Goal: Check status: Check status

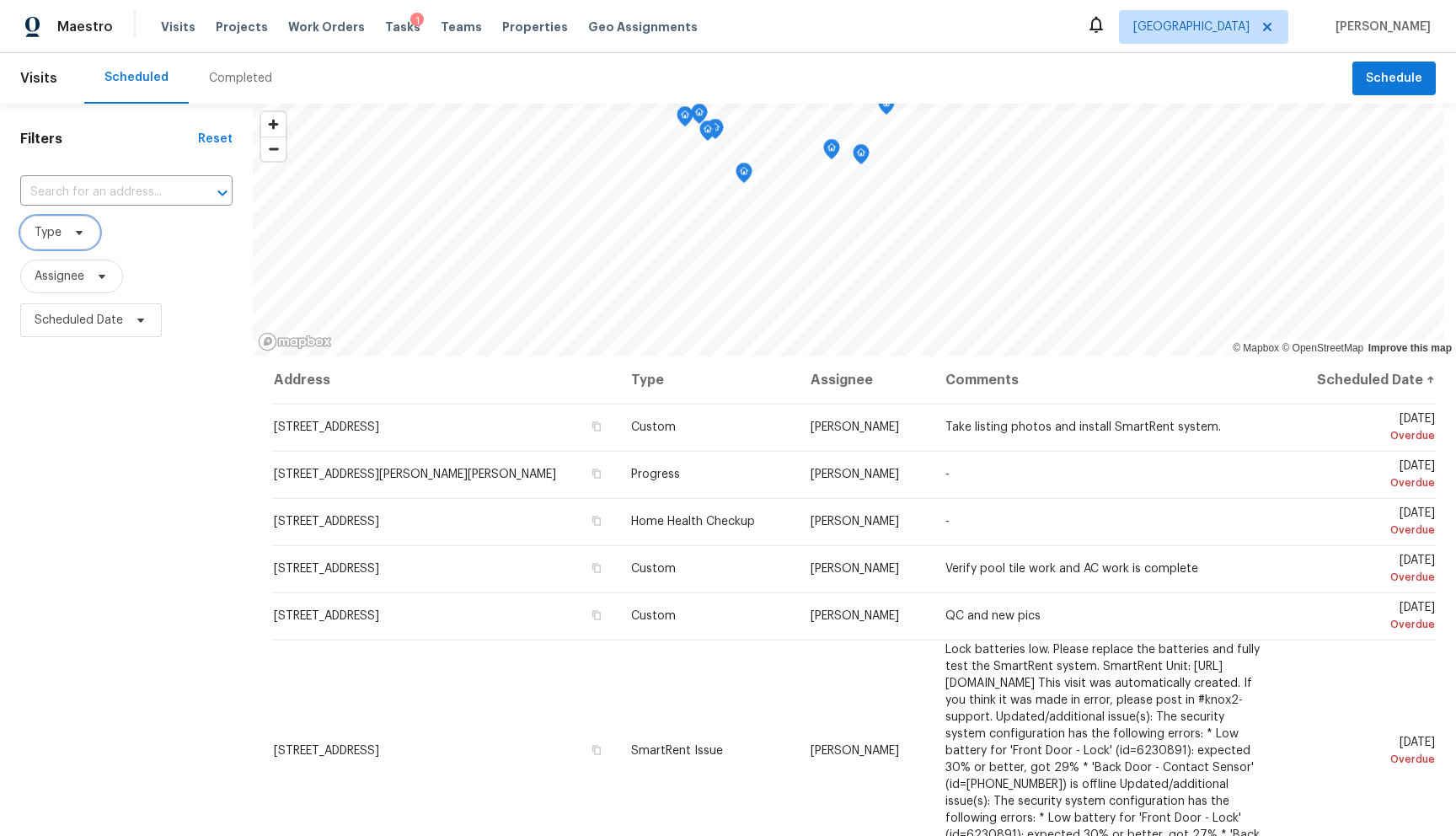
click at [69, 239] on span "Type" at bounding box center [60, 233] width 80 height 34
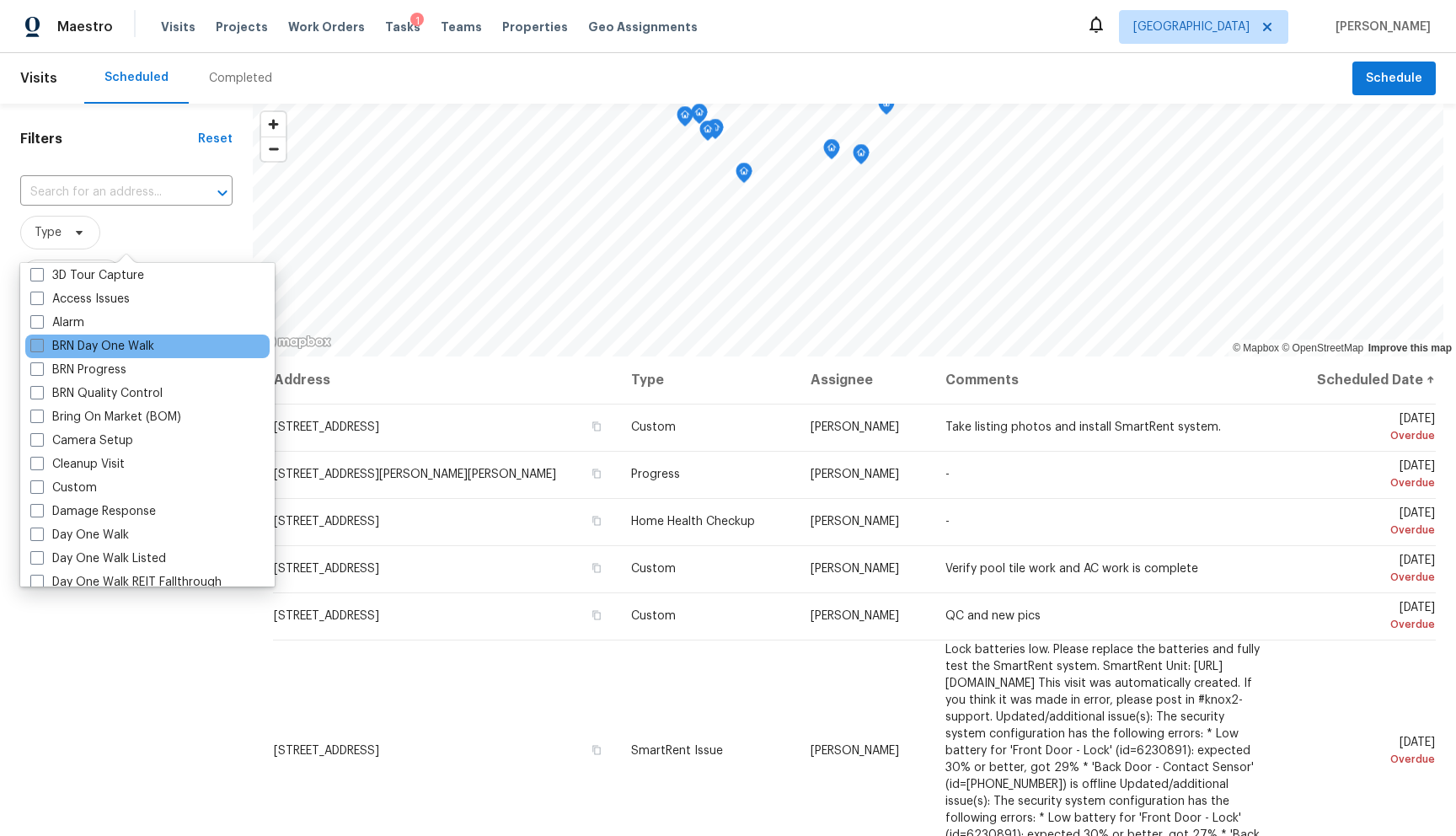
scroll to position [211, 0]
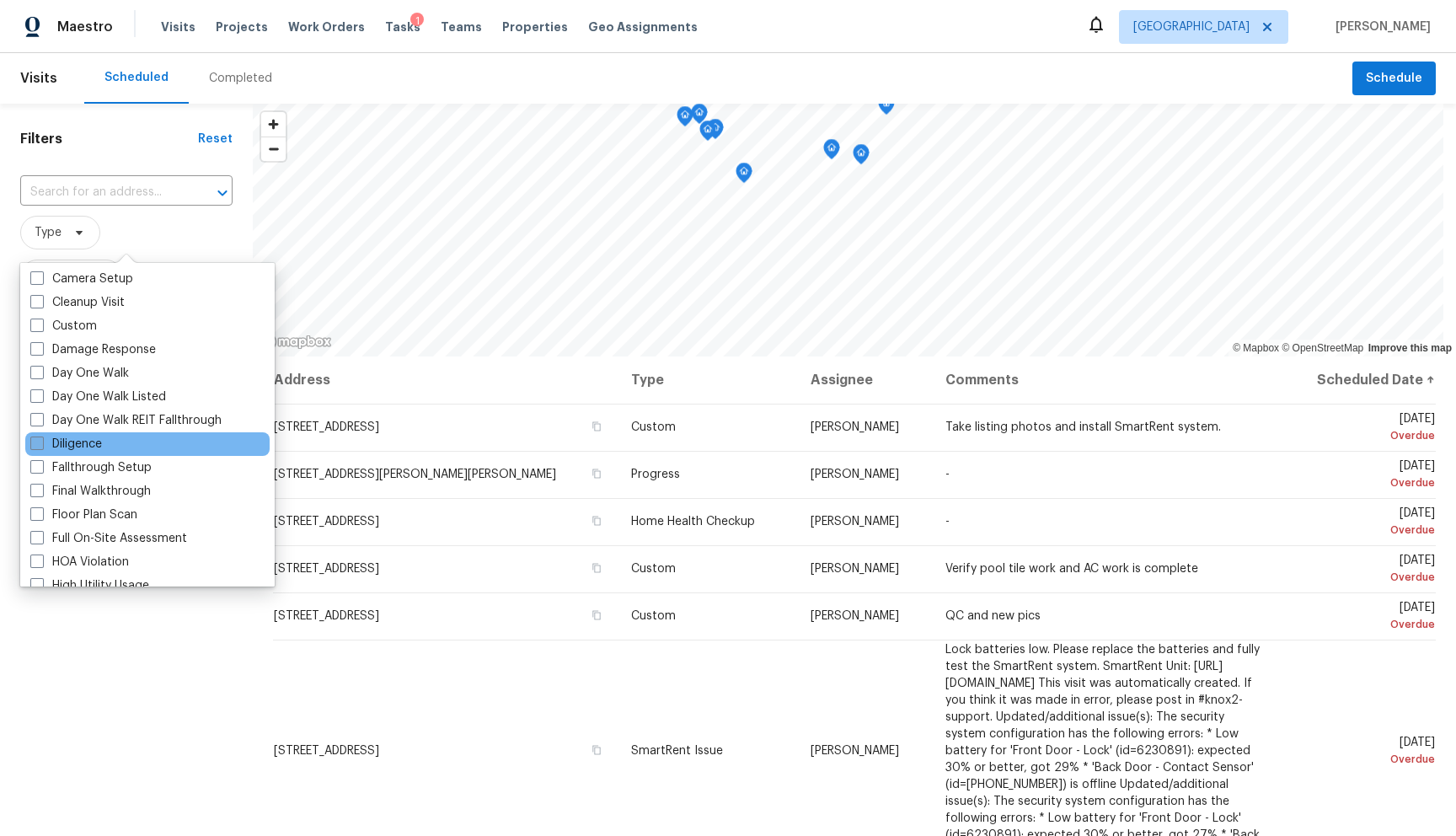
click at [74, 436] on label "Diligence" at bounding box center [66, 443] width 72 height 17
click at [41, 436] on input "Diligence" at bounding box center [36, 441] width 11 height 11
checkbox input "true"
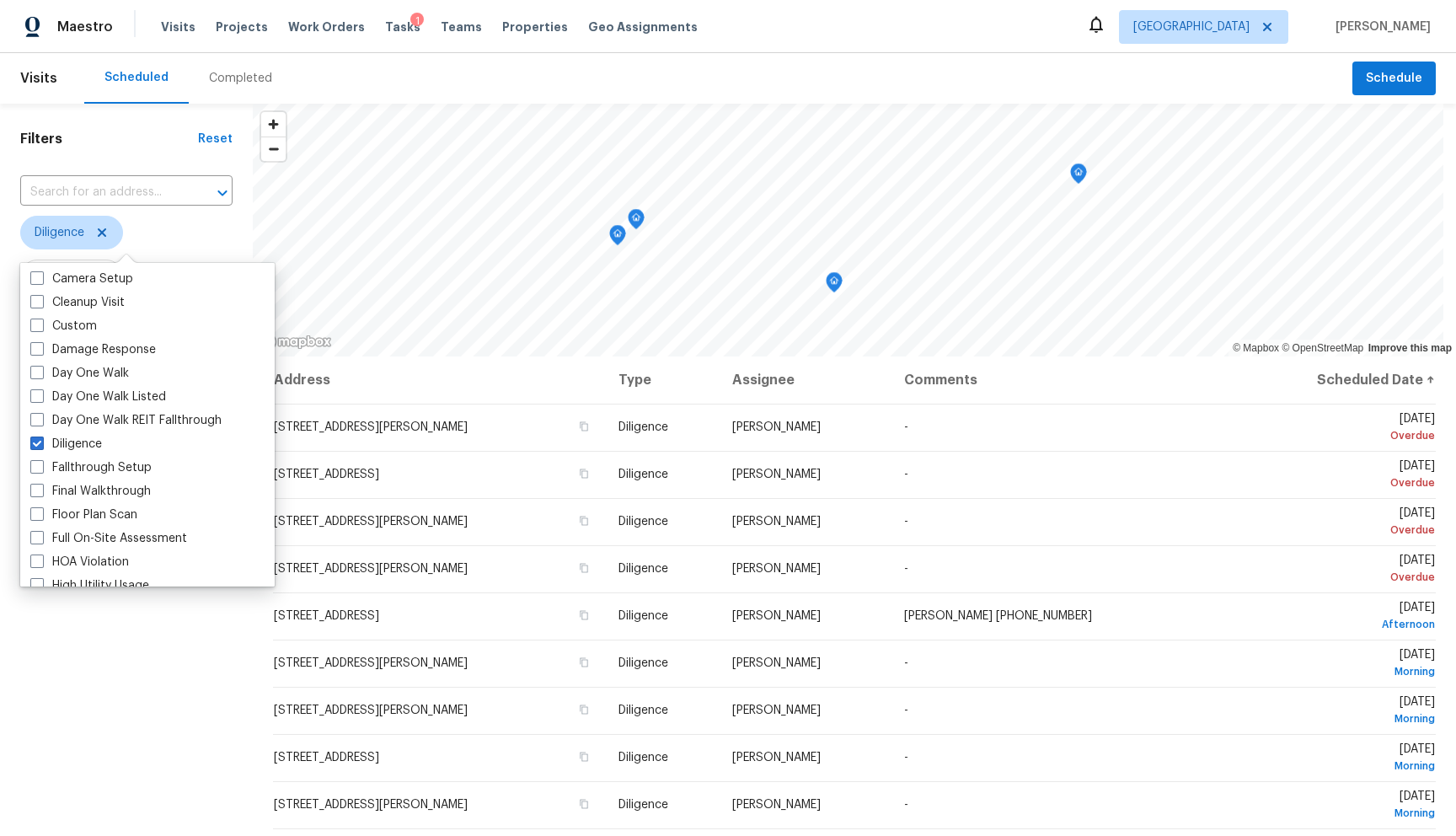
click at [221, 235] on span "Diligence" at bounding box center [126, 233] width 212 height 34
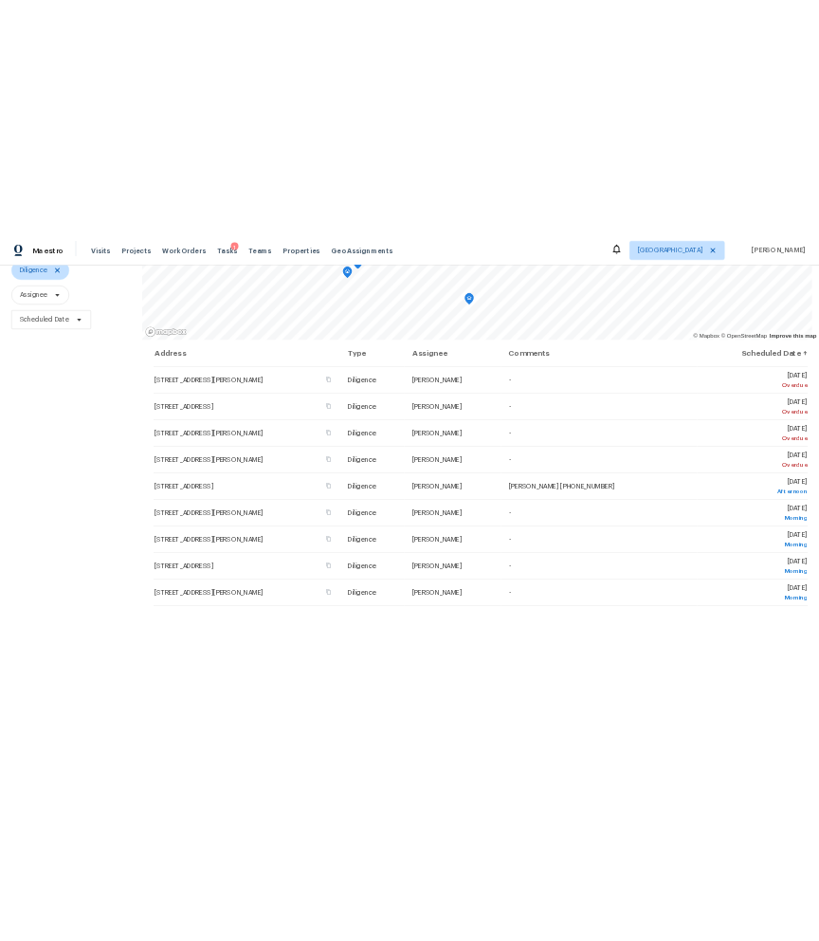
scroll to position [205, 0]
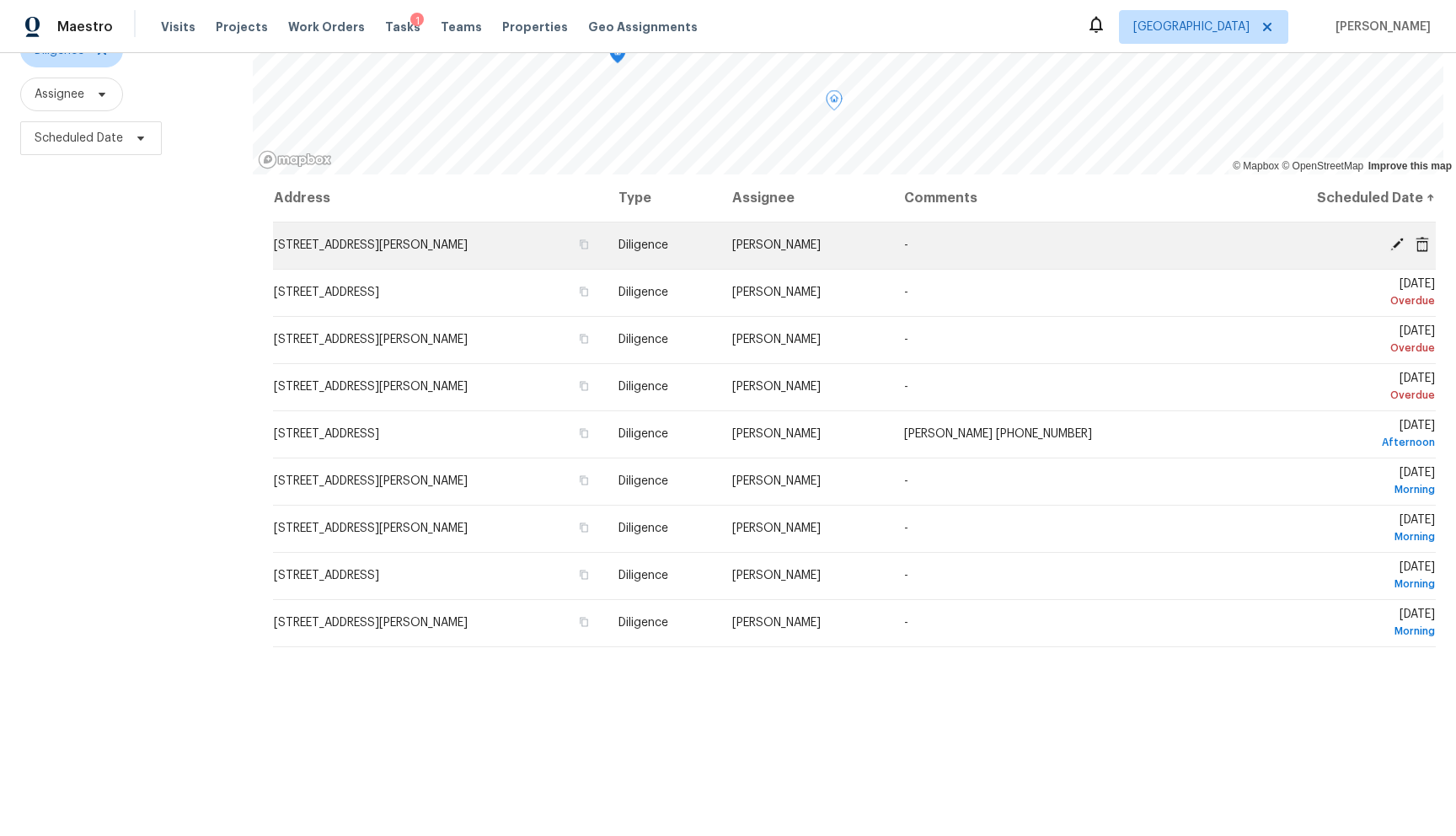
click at [545, 250] on td "[STREET_ADDRESS][PERSON_NAME]" at bounding box center [439, 244] width 332 height 47
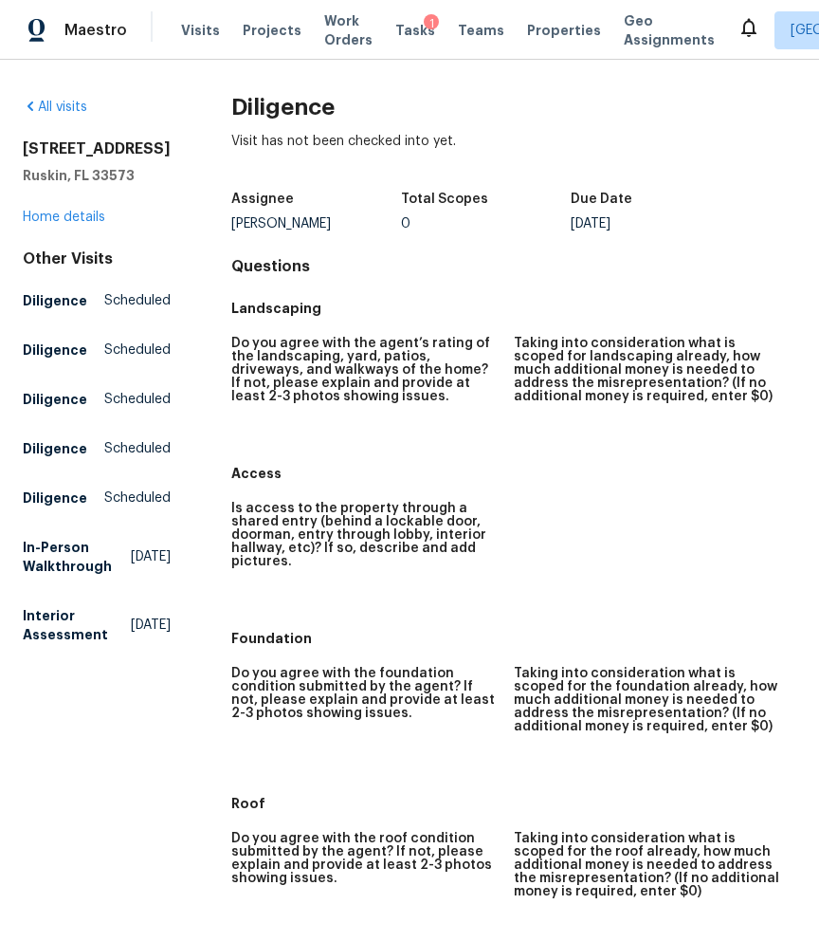
click at [451, 165] on div "Visit has not been checked into yet." at bounding box center [513, 156] width 565 height 49
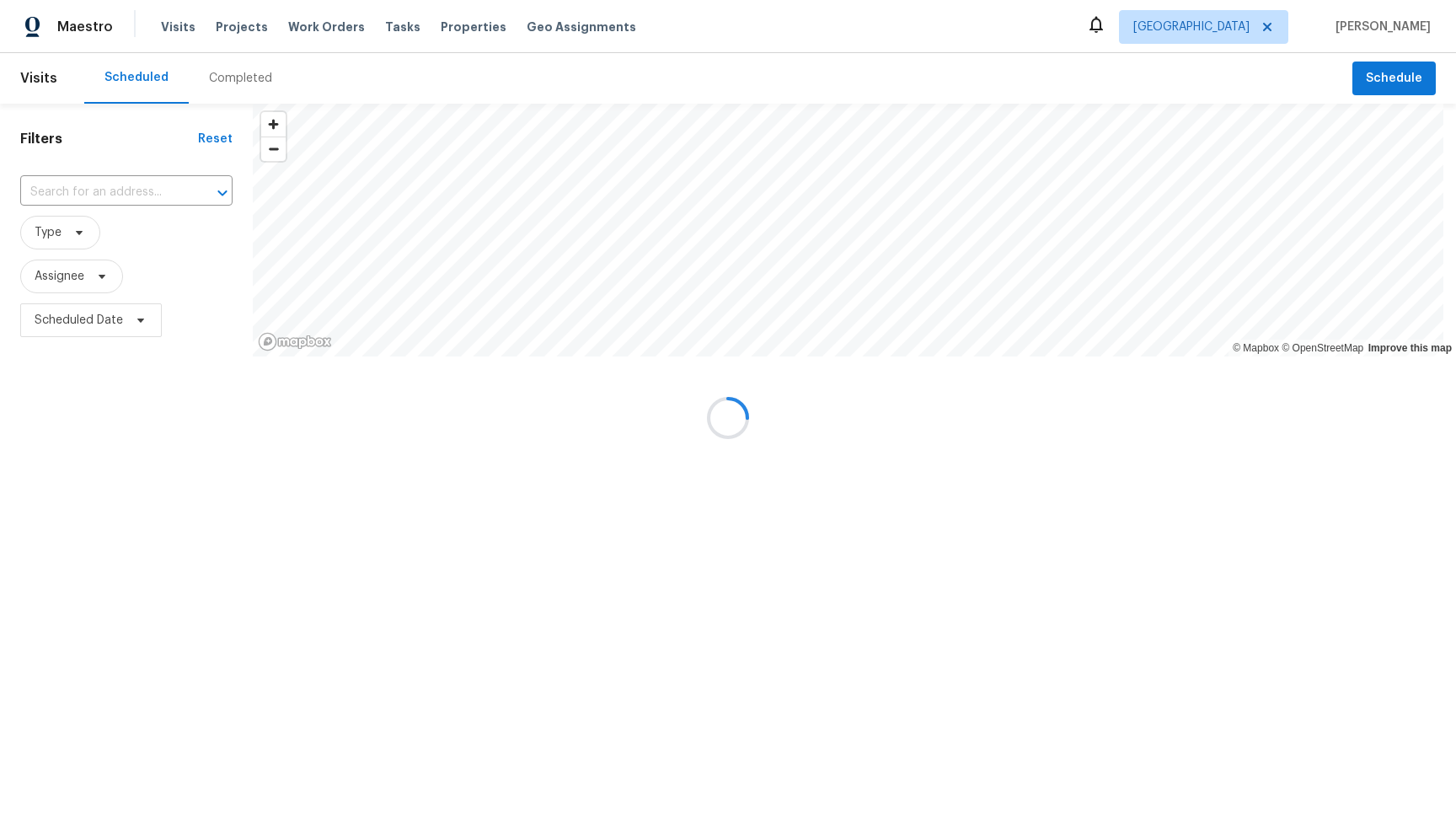
click at [74, 227] on div at bounding box center [728, 418] width 1456 height 836
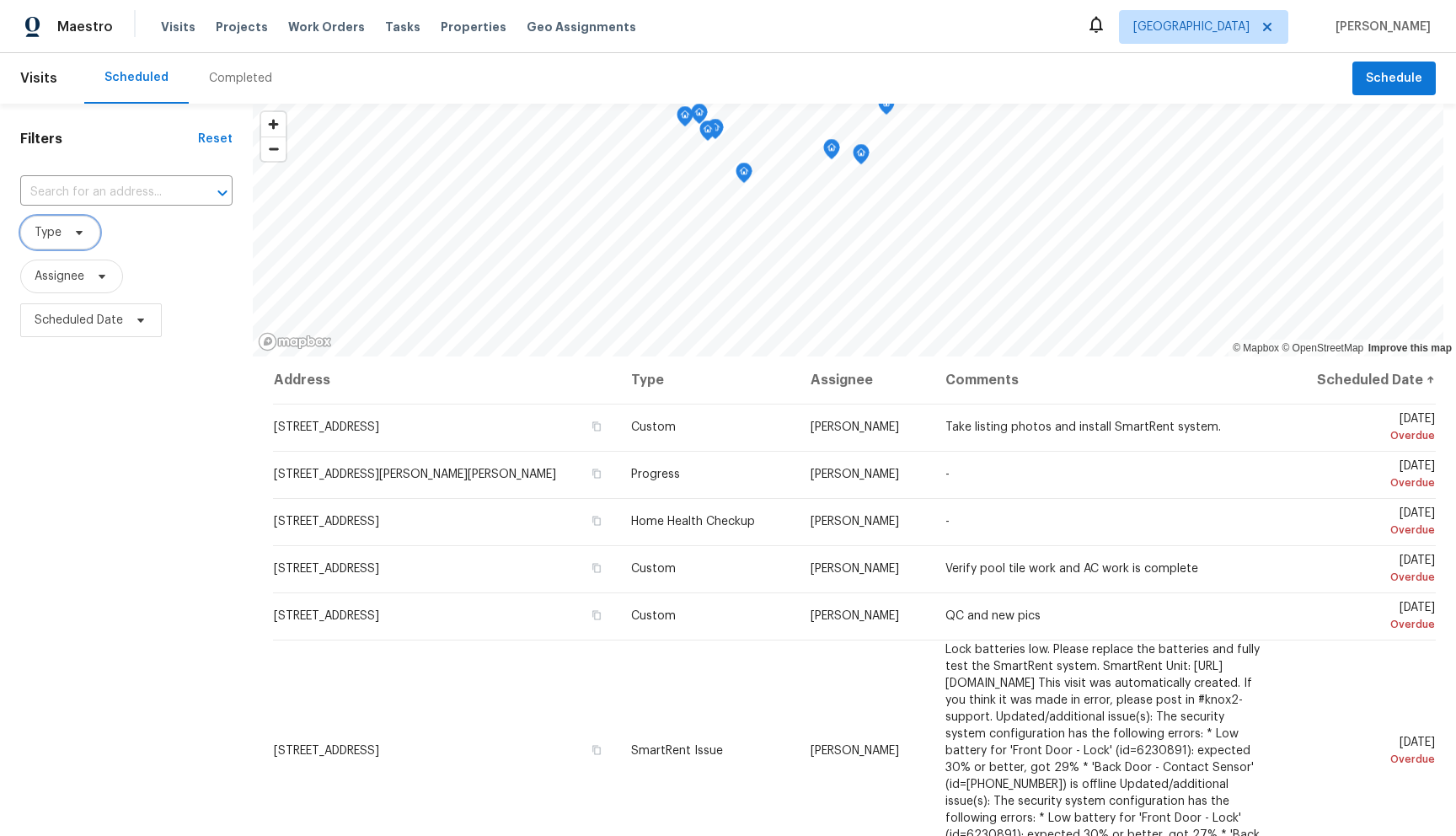
click at [77, 233] on icon at bounding box center [79, 233] width 7 height 4
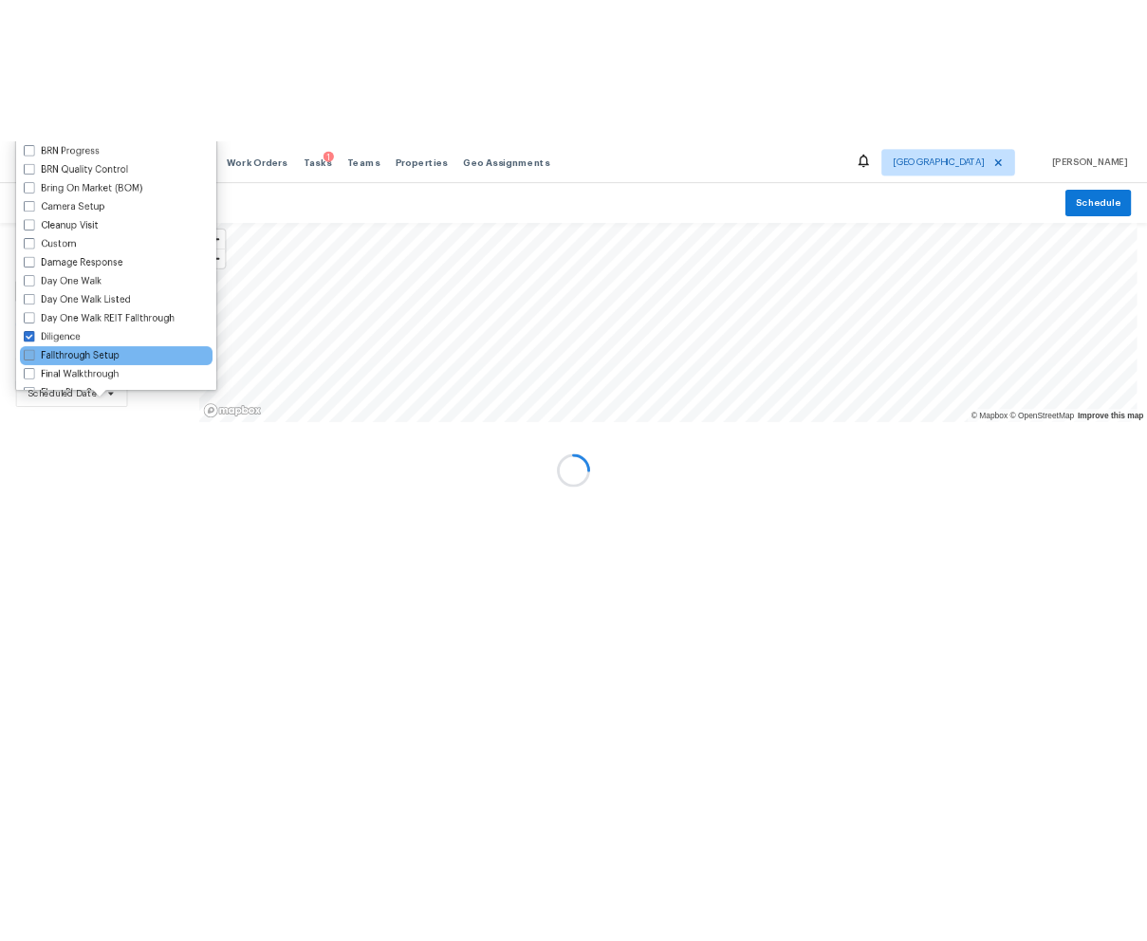
scroll to position [156, 0]
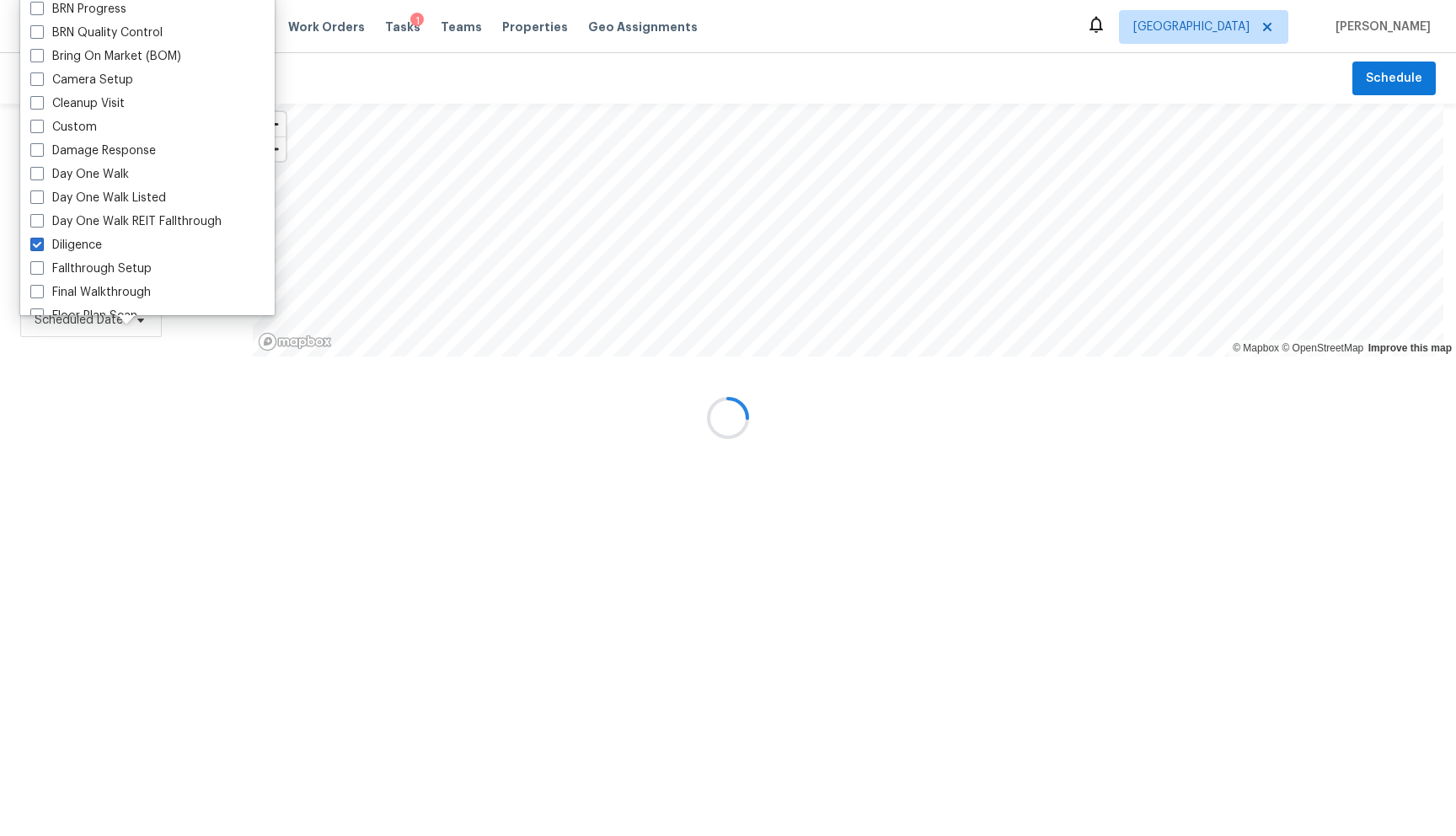
click at [109, 434] on div at bounding box center [728, 418] width 1456 height 836
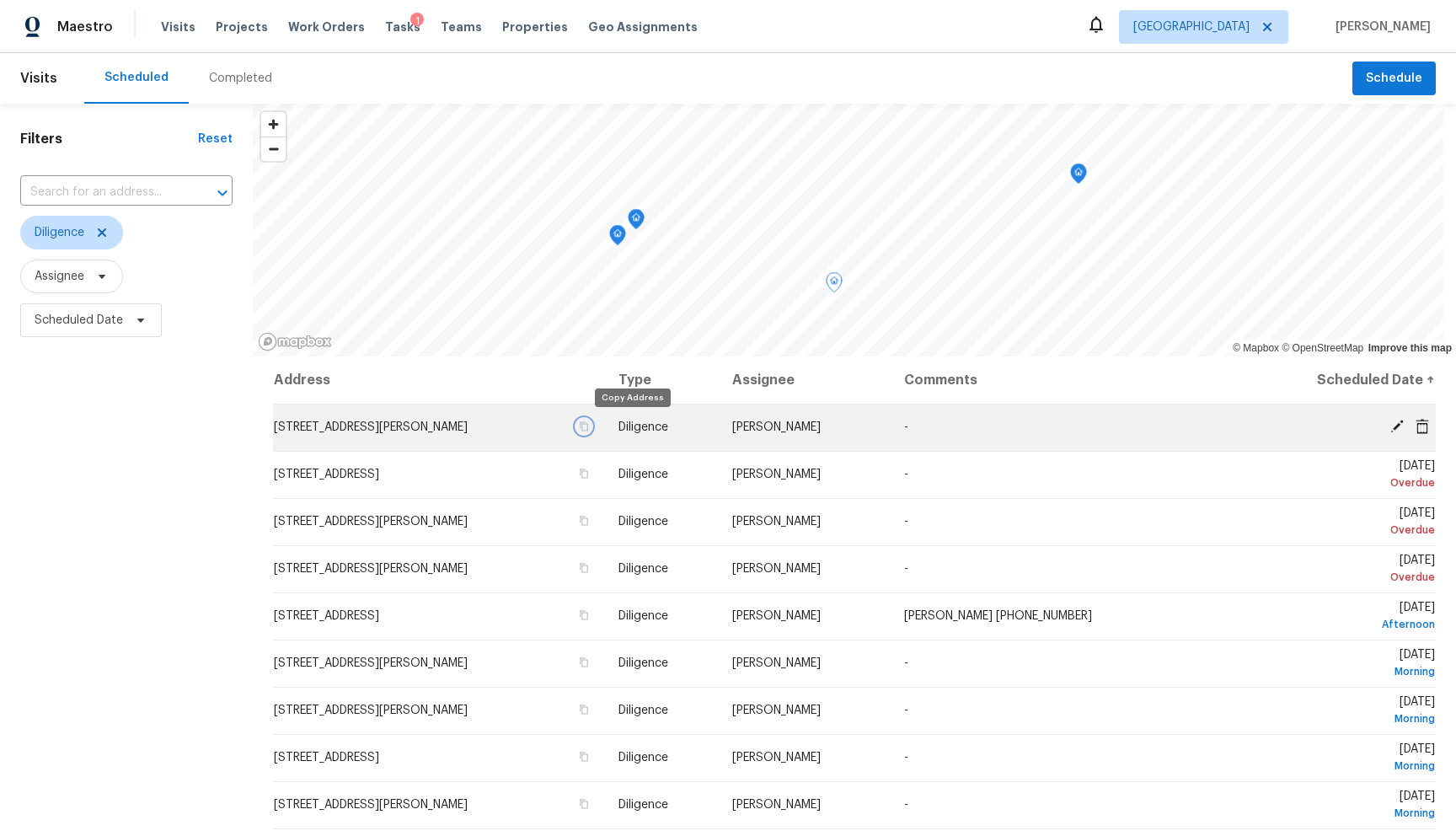
click at [589, 427] on icon "button" at bounding box center [584, 426] width 10 height 10
